Goal: Task Accomplishment & Management: Use online tool/utility

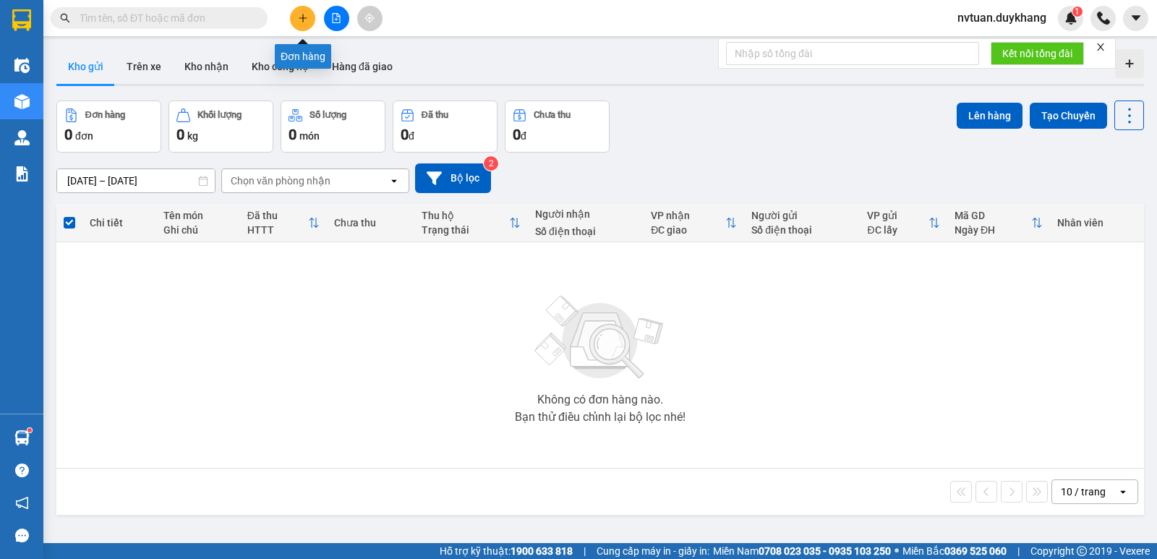
click at [305, 23] on button at bounding box center [302, 18] width 25 height 25
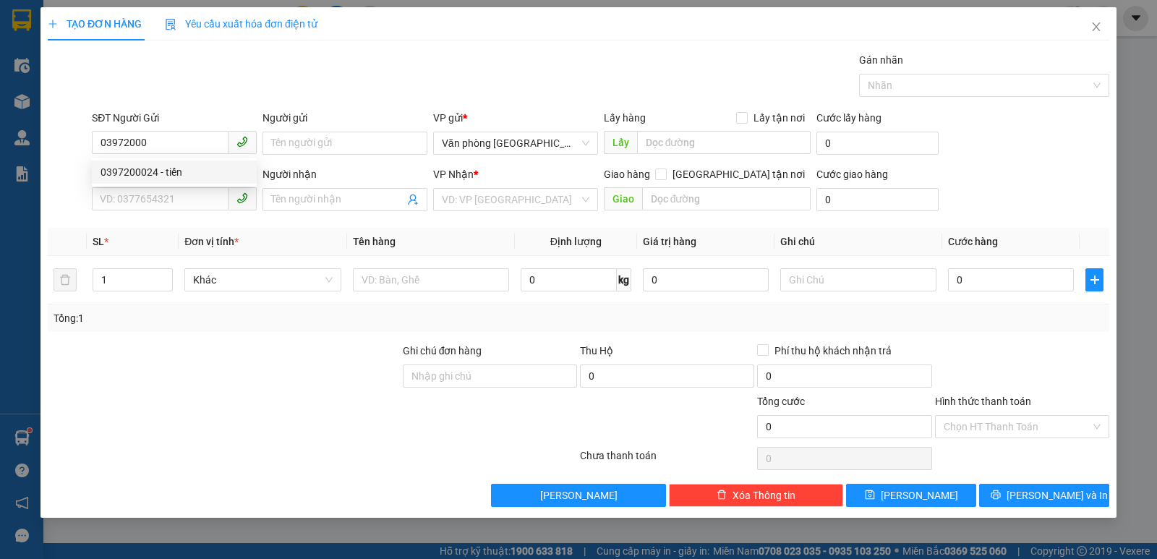
click at [158, 184] on div "0397200024 0397200024 - tiến" at bounding box center [174, 172] width 165 height 29
click at [160, 169] on div "SĐT Người Nhận" at bounding box center [174, 174] width 165 height 16
click at [160, 187] on input "SĐT Người Nhận" at bounding box center [160, 198] width 137 height 23
click at [201, 137] on input "03972000" at bounding box center [160, 142] width 137 height 23
click at [179, 169] on div "0397200024 - tiến" at bounding box center [175, 172] width 148 height 16
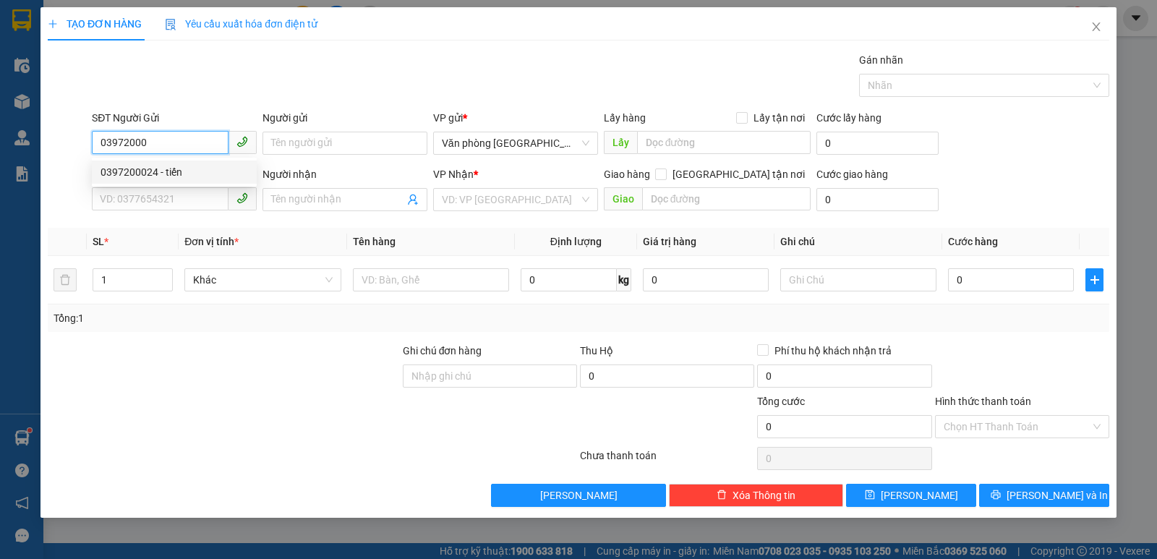
type input "0397200024"
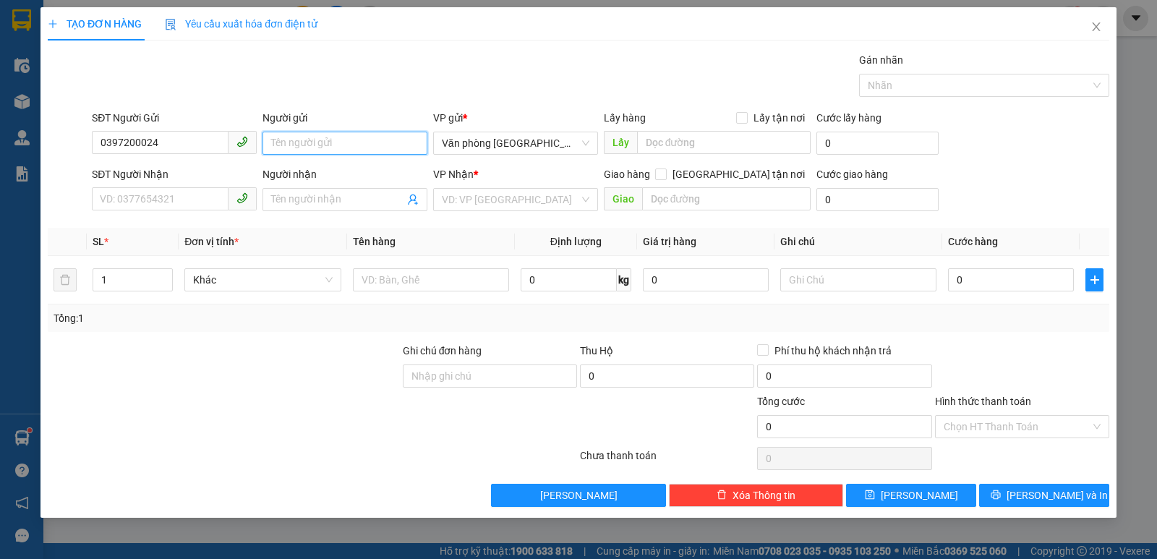
click at [319, 145] on input "Người gửi" at bounding box center [345, 143] width 165 height 23
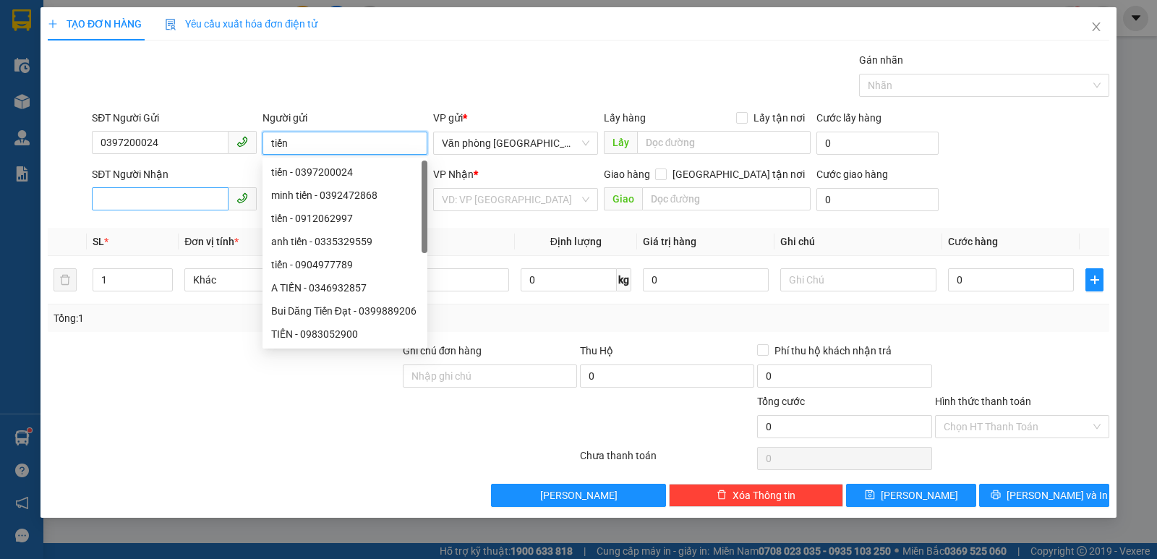
type input "tiến"
click at [163, 196] on input "SĐT Người Nhận" at bounding box center [160, 198] width 137 height 23
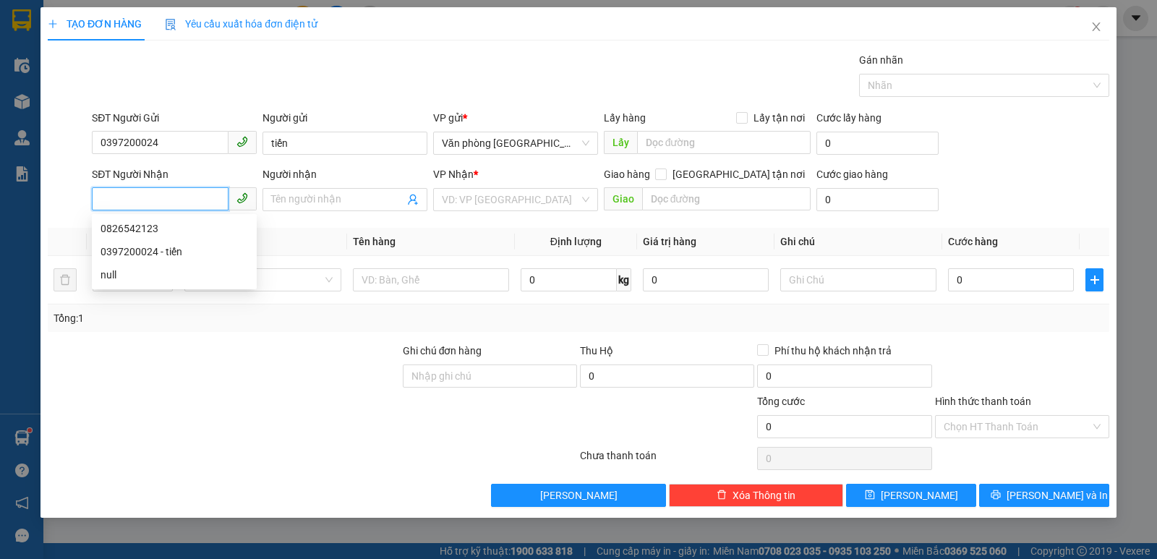
click at [181, 202] on input "SĐT Người Nhận" at bounding box center [160, 198] width 137 height 23
click at [163, 229] on div "0826542123" at bounding box center [175, 229] width 148 height 16
type input "0826542123"
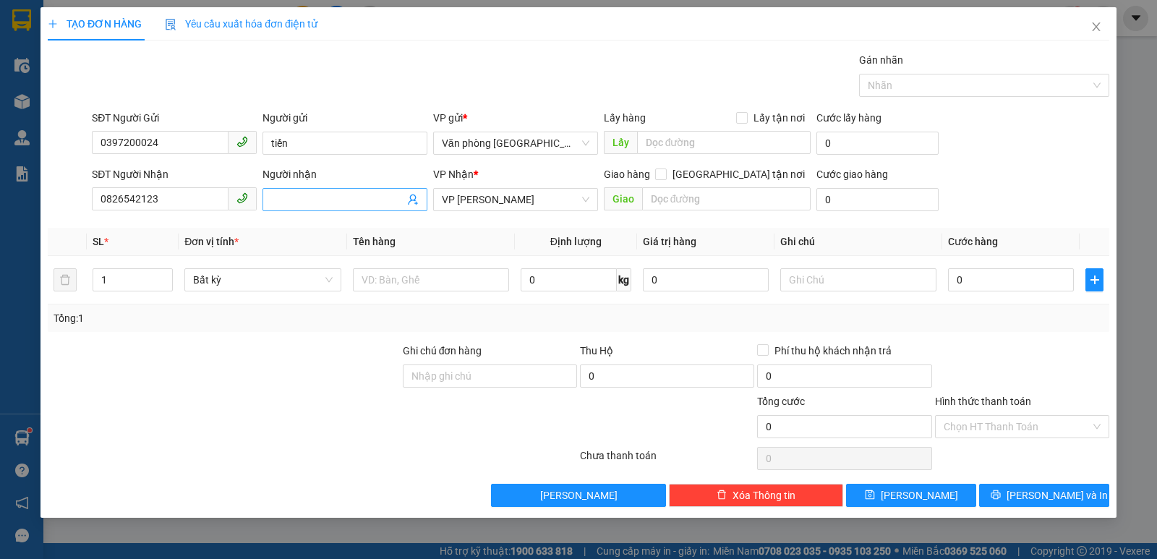
click at [313, 197] on input "Người nhận" at bounding box center [337, 200] width 133 height 16
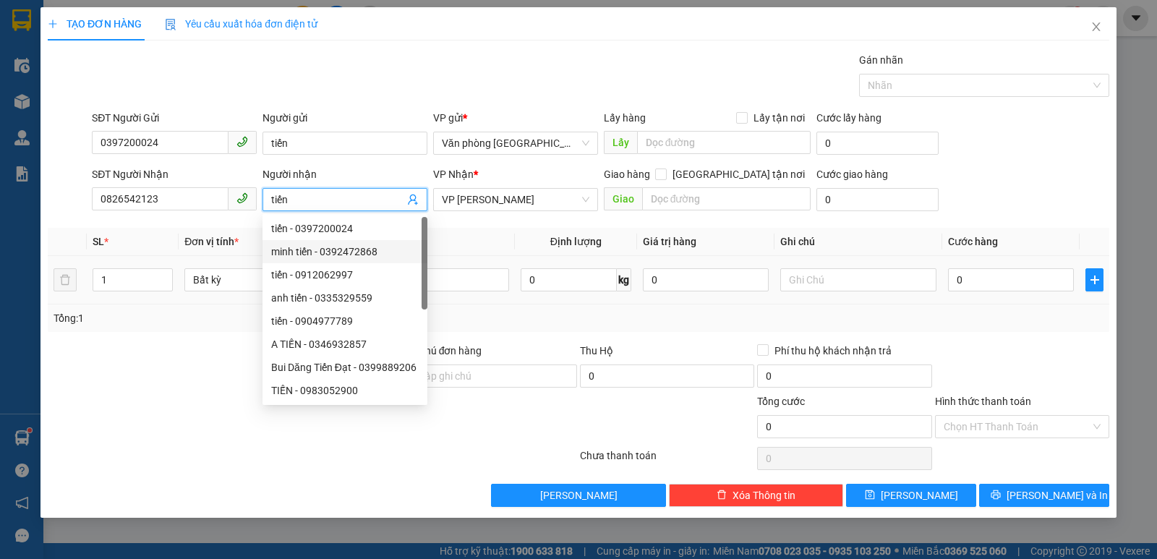
type input "tiến"
click at [163, 384] on div at bounding box center [223, 368] width 355 height 51
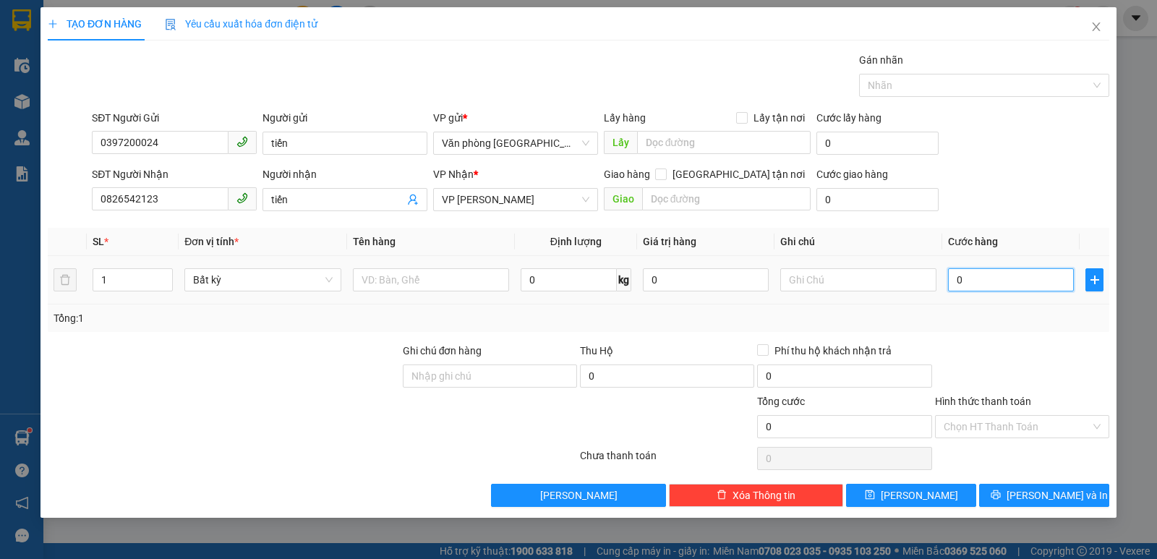
click at [1016, 282] on input "0" at bounding box center [1011, 279] width 126 height 23
type input "4"
type input "40"
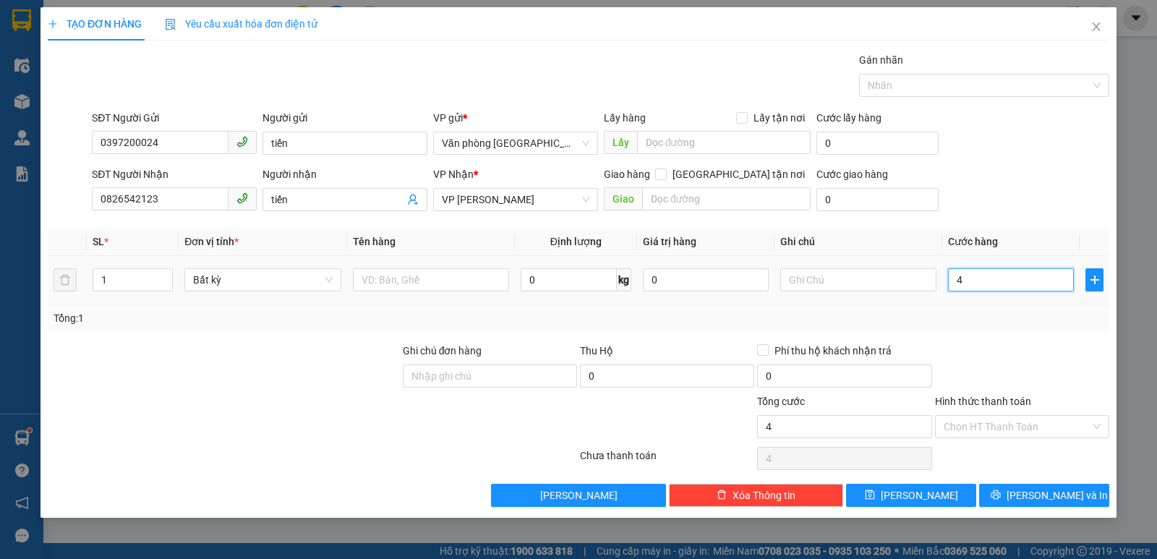
type input "40"
type input "400"
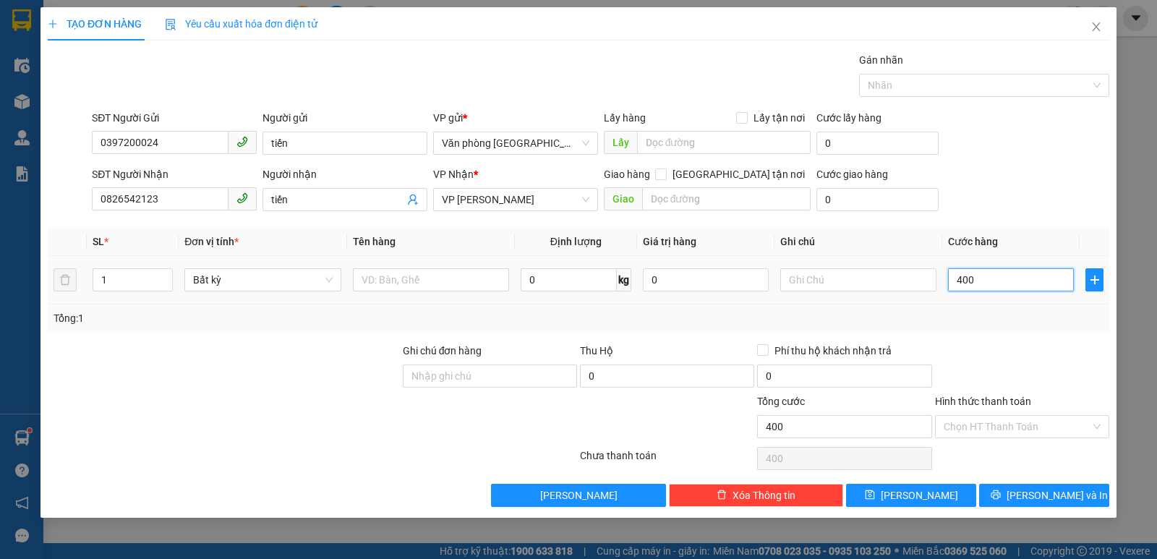
type input "4.000"
type input "40.000"
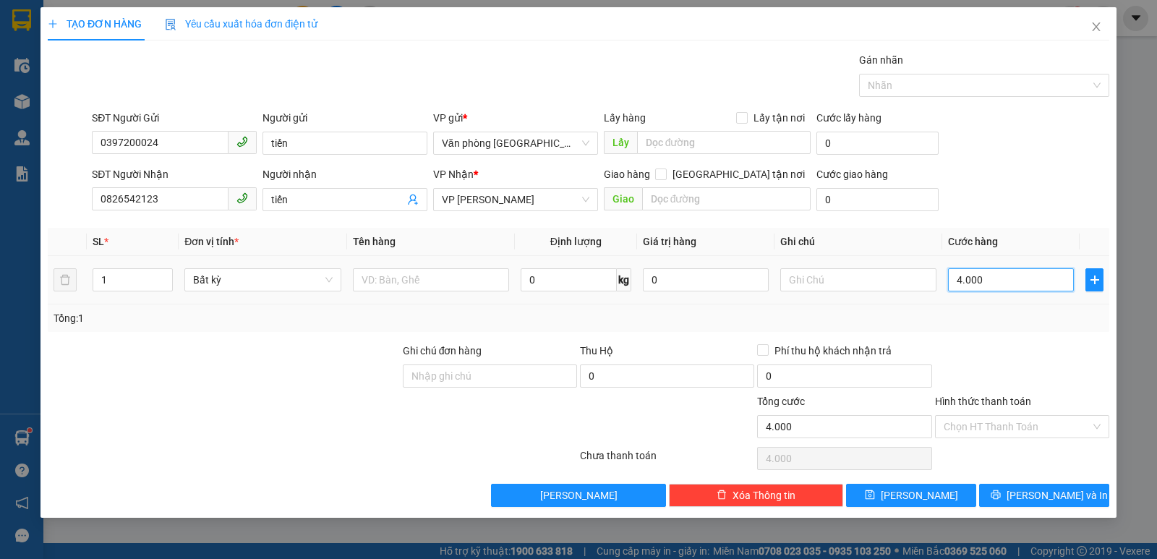
type input "40.000"
click at [1055, 495] on span "Lưu và In" at bounding box center [1057, 496] width 101 height 16
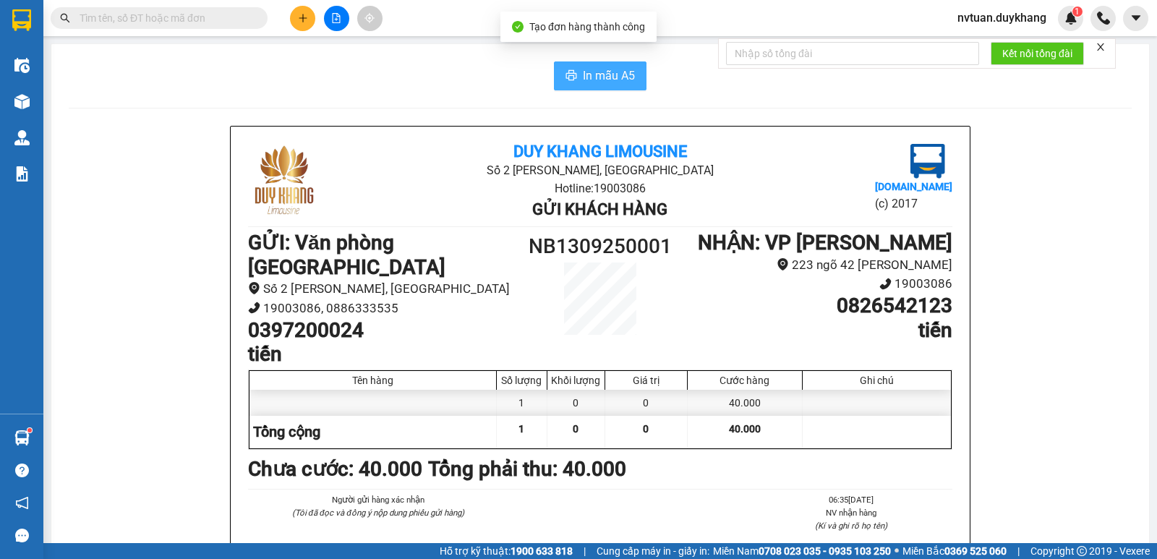
click at [583, 77] on span "In mẫu A5" at bounding box center [609, 76] width 52 height 18
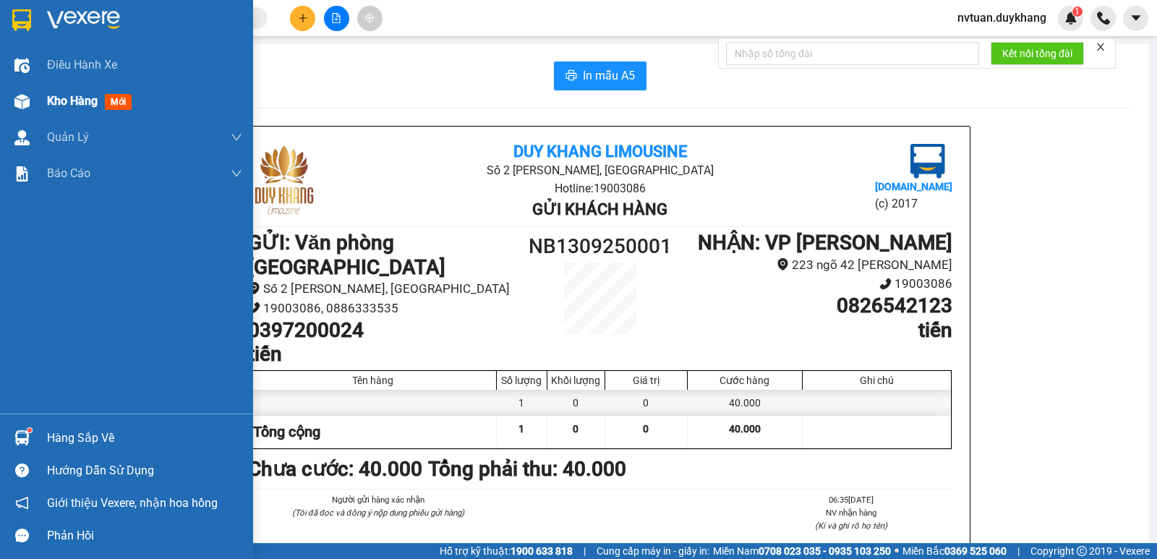
scroll to position [1129, 0]
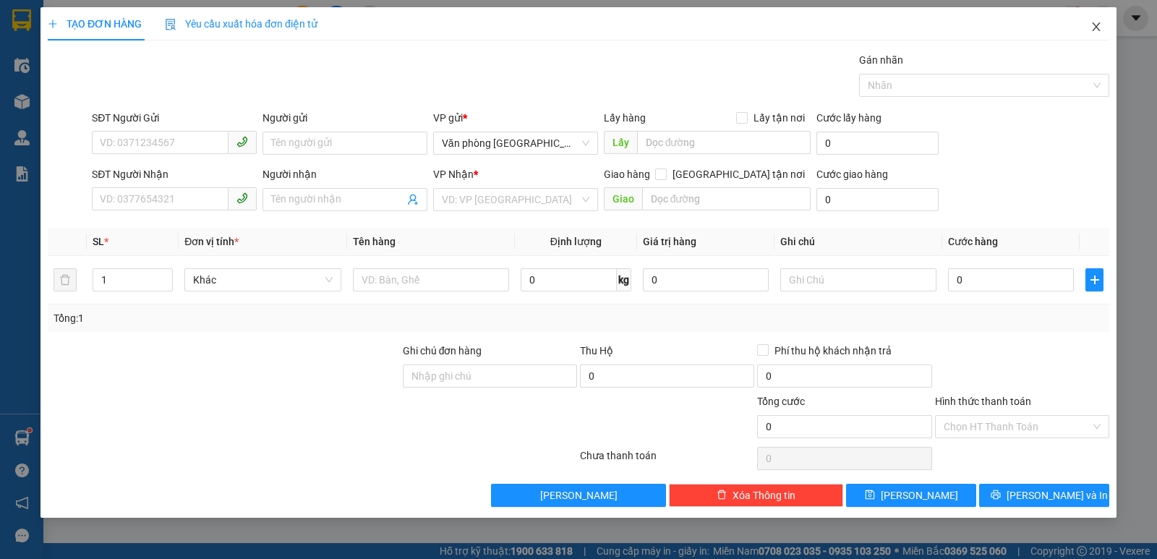
click at [1093, 29] on icon "close" at bounding box center [1097, 27] width 12 height 12
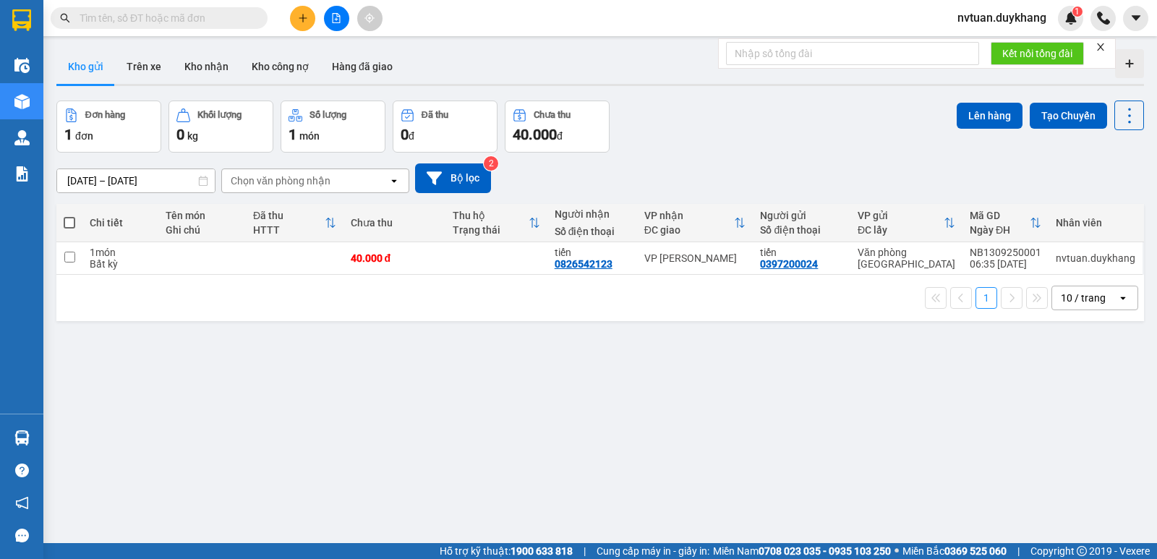
drag, startPoint x: 258, startPoint y: 9, endPoint x: 718, endPoint y: 156, distance: 483.0
click at [718, 156] on div "[DATE] – [DATE] Press the down arrow key to interact with the calendar and sele…" at bounding box center [600, 178] width 1088 height 51
click at [77, 257] on td at bounding box center [69, 258] width 26 height 33
checkbox input "true"
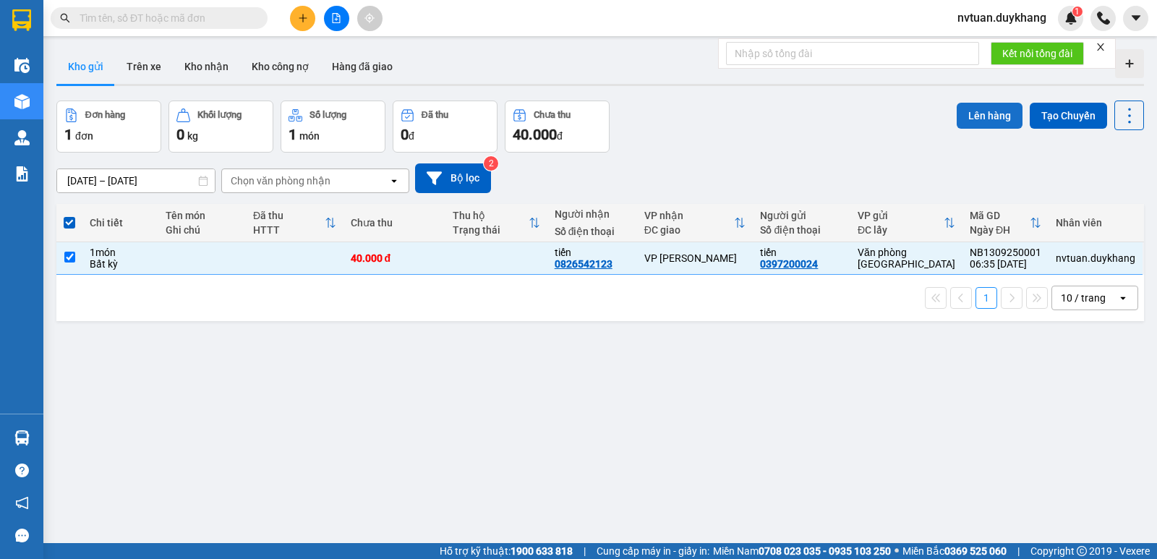
click at [975, 114] on button "Lên hàng" at bounding box center [990, 116] width 66 height 26
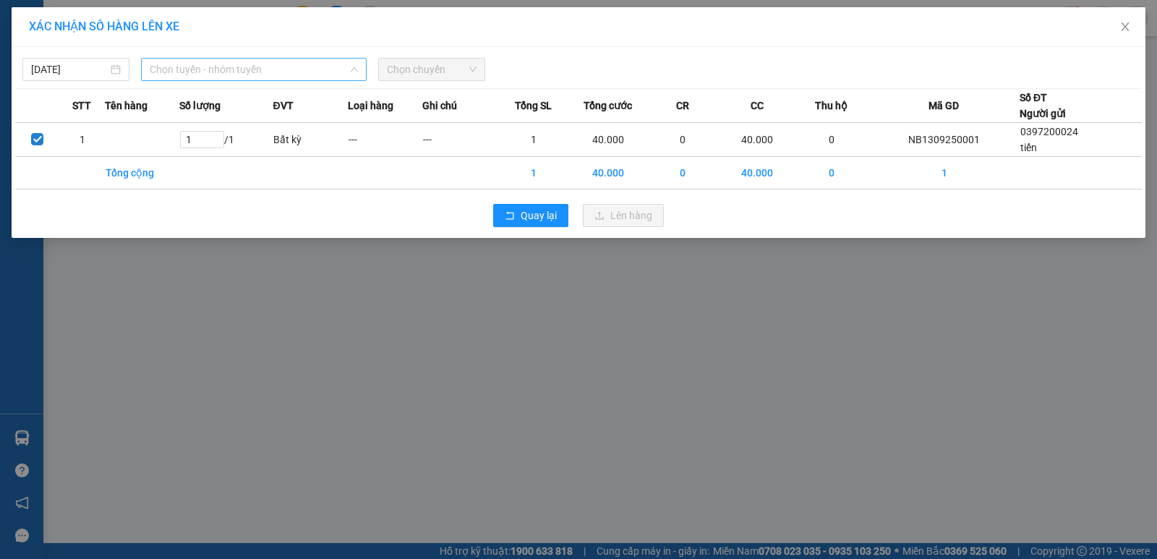
click at [242, 77] on span "Chọn tuyến - nhóm tuyến" at bounding box center [254, 70] width 208 height 22
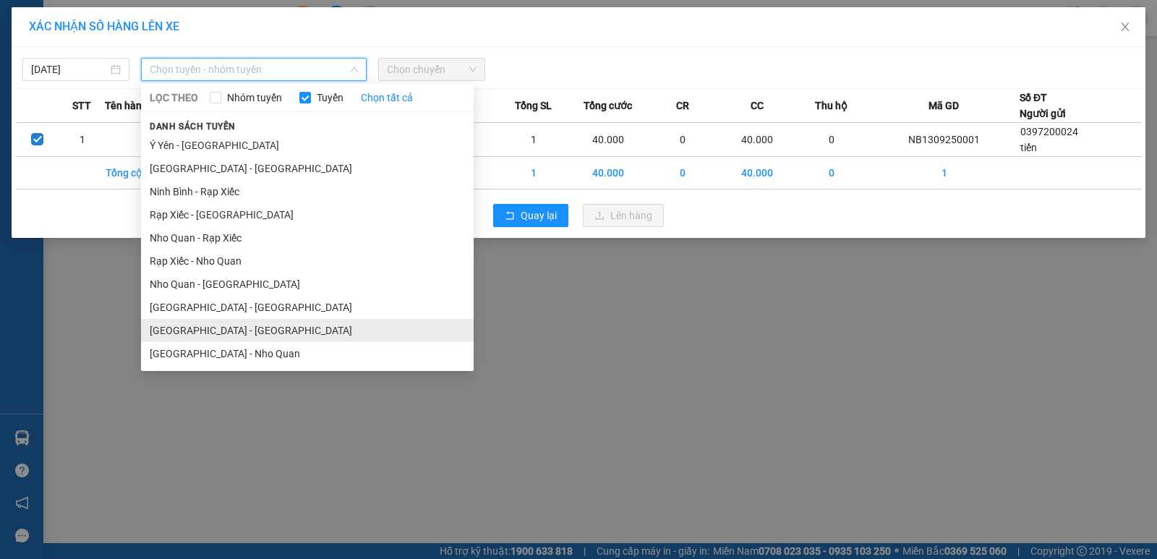
click at [196, 325] on li "[GEOGRAPHIC_DATA] - [GEOGRAPHIC_DATA]" at bounding box center [307, 330] width 333 height 23
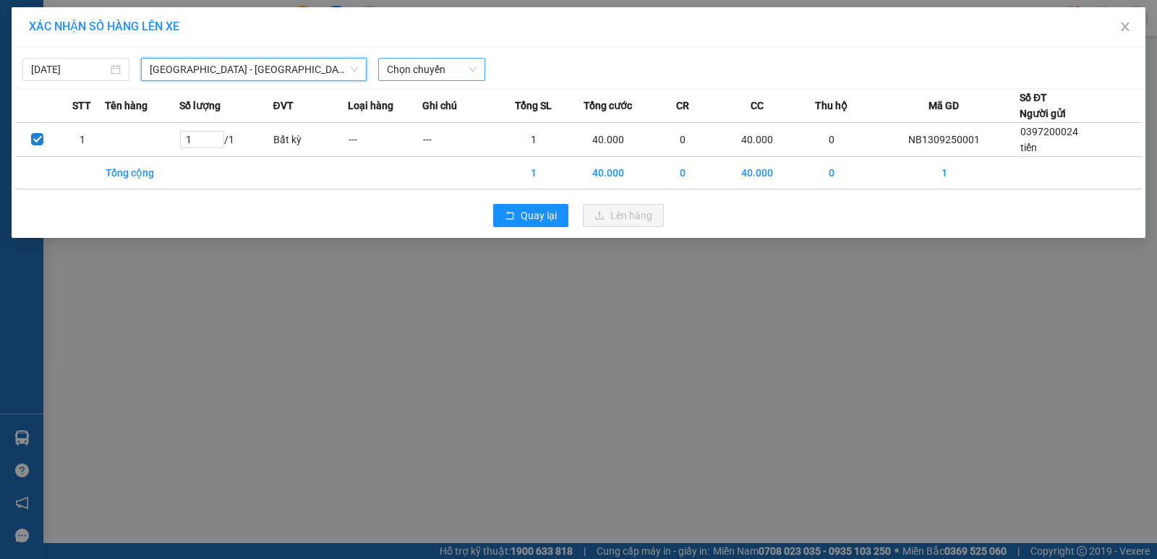
click at [412, 70] on span "Chọn chuyến" at bounding box center [432, 70] width 90 height 22
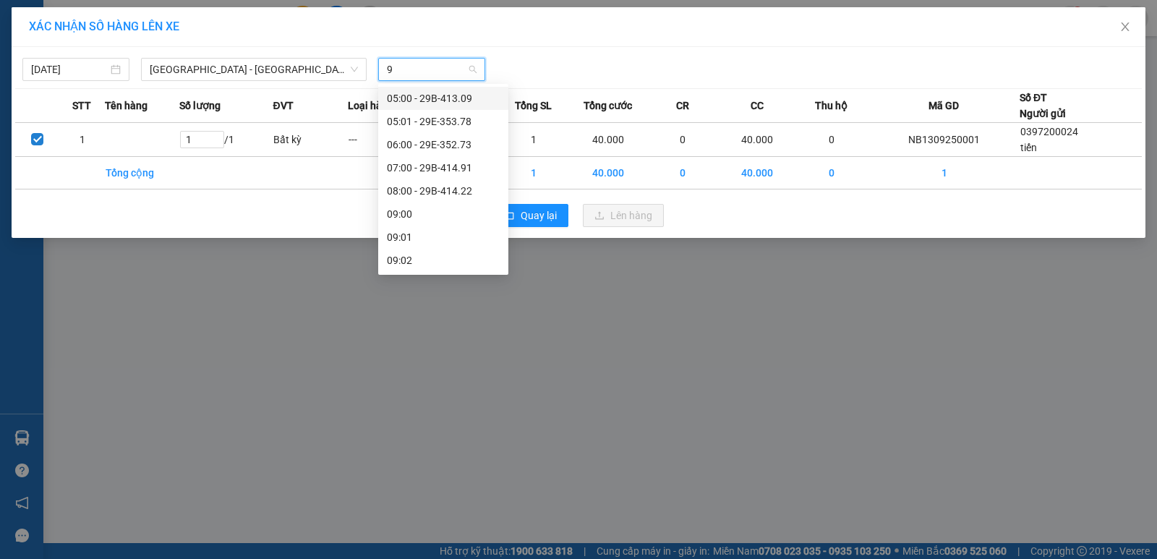
type input "91"
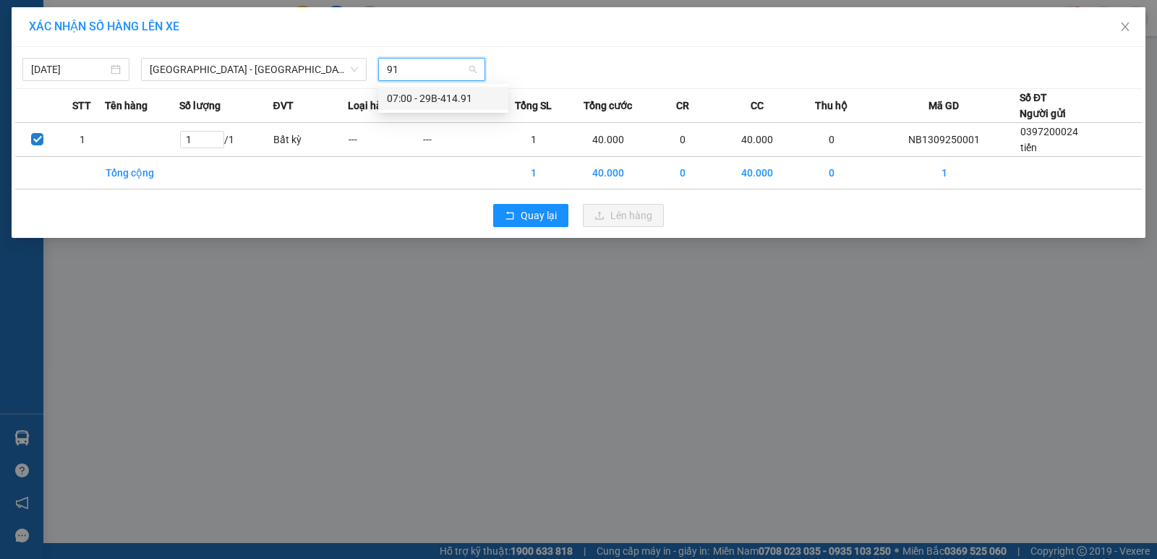
click at [439, 93] on div "07:00 - 29B-414.91" at bounding box center [443, 98] width 113 height 16
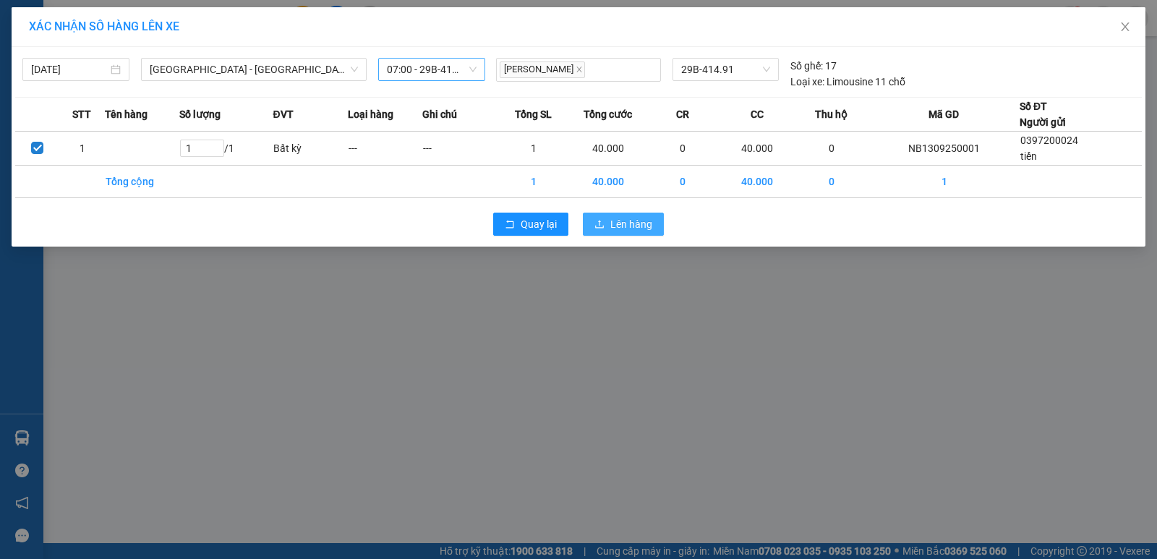
click at [629, 224] on span "Lên hàng" at bounding box center [632, 224] width 42 height 16
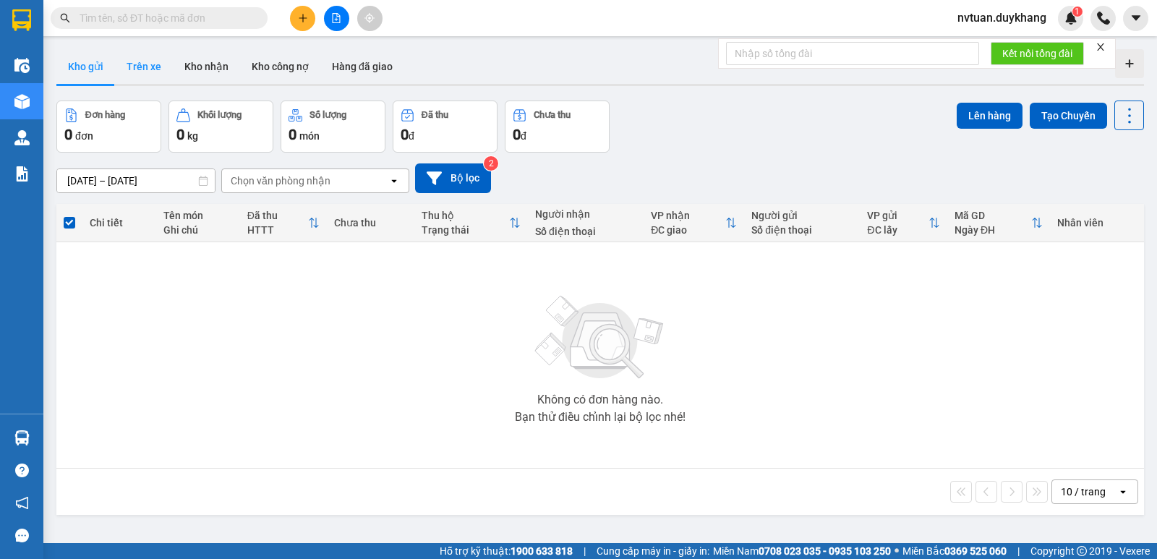
click at [147, 66] on button "Trên xe" at bounding box center [144, 66] width 58 height 35
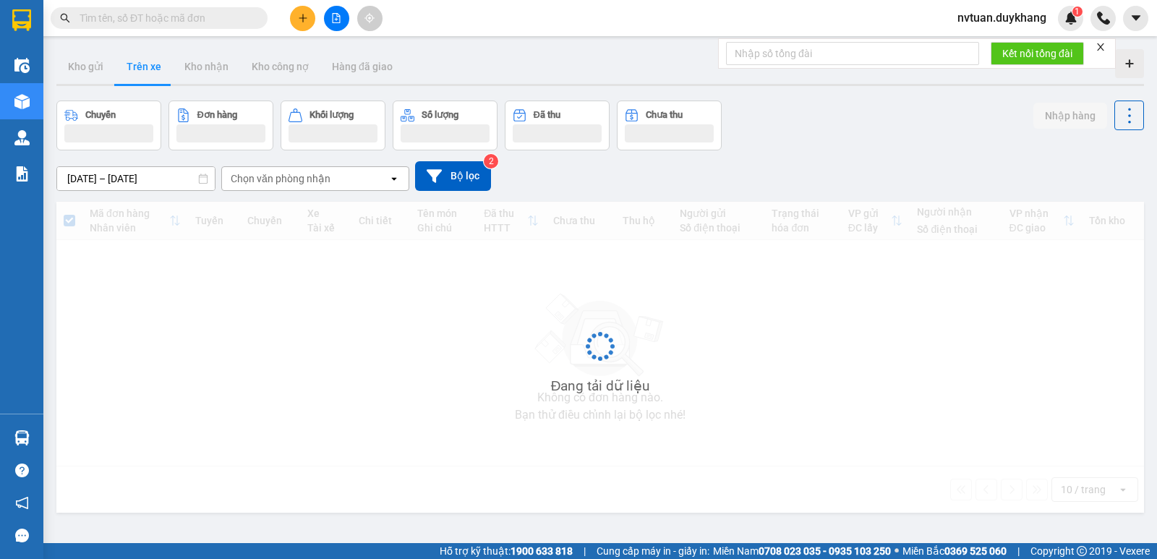
click at [258, 175] on div "Chọn văn phòng nhận" at bounding box center [281, 178] width 100 height 14
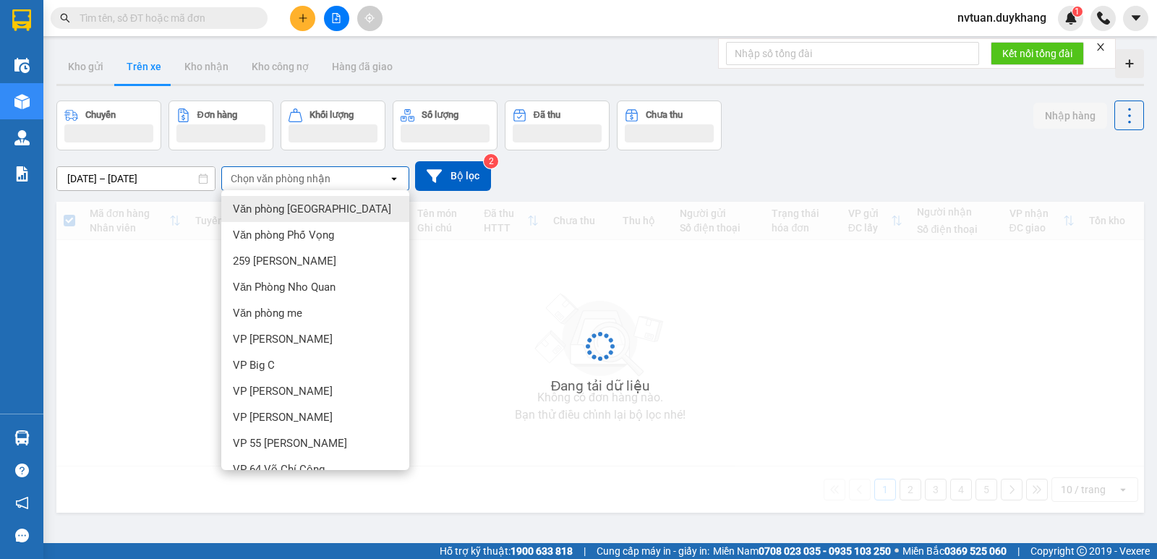
click at [286, 220] on div "Văn phòng [GEOGRAPHIC_DATA]" at bounding box center [315, 209] width 188 height 26
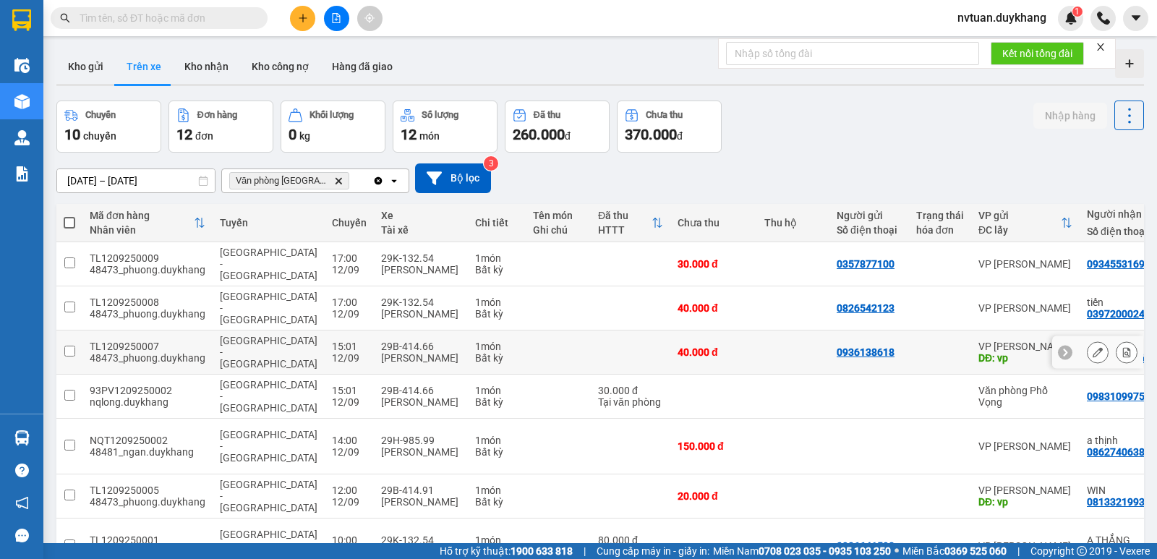
scroll to position [72, 0]
